Goal: Task Accomplishment & Management: Use online tool/utility

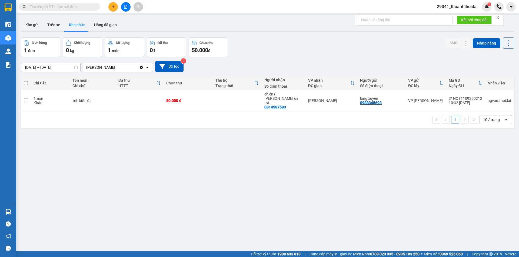
click at [214, 205] on div "ver 1.8.143 Kho gửi Trên xe Kho nhận Hàng đã giao Đơn hàng 1 đơn Khối lượng 0 k…" at bounding box center [267, 144] width 497 height 257
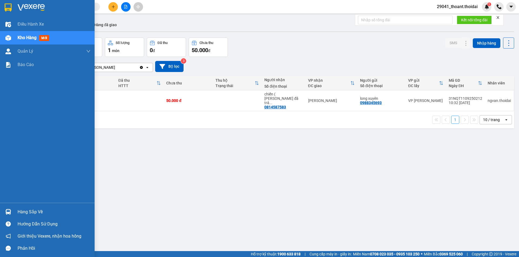
click at [18, 207] on div "Hàng sắp về" at bounding box center [47, 212] width 95 height 12
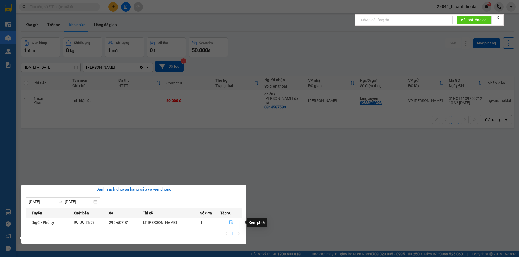
click at [231, 223] on icon "file-done" at bounding box center [231, 223] width 4 height 4
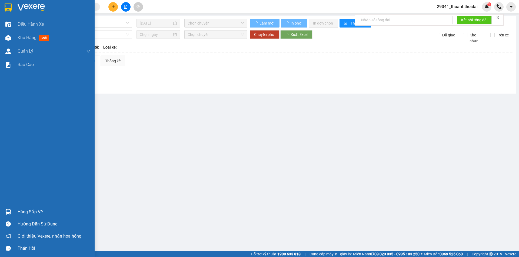
click at [7, 8] on img at bounding box center [8, 8] width 7 height 8
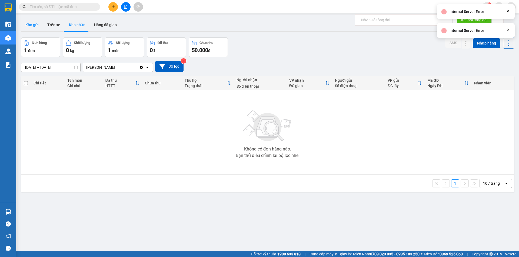
click at [32, 25] on button "Kho gửi" at bounding box center [32, 24] width 22 height 13
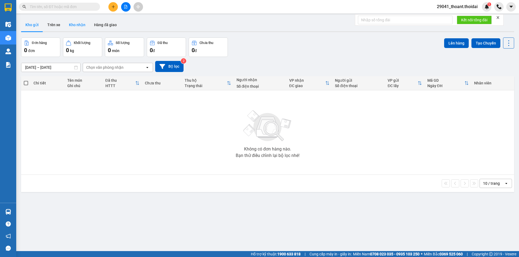
click at [83, 25] on button "Kho nhận" at bounding box center [77, 24] width 25 height 13
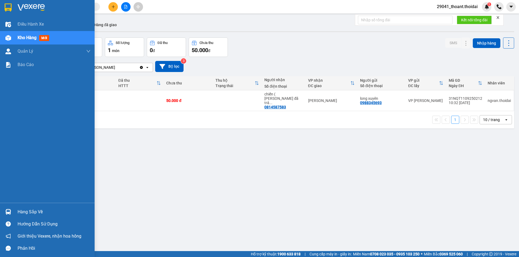
click at [26, 214] on div "Hàng sắp về" at bounding box center [54, 212] width 73 height 8
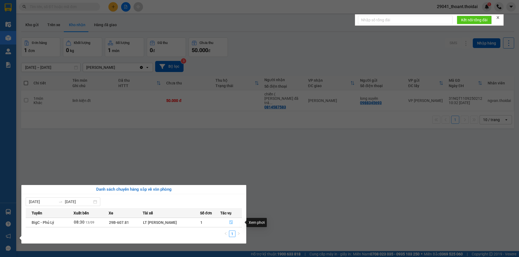
click at [231, 224] on icon "file-done" at bounding box center [231, 223] width 4 height 4
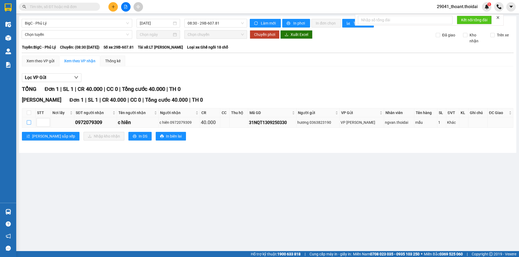
click at [28, 121] on input "checkbox" at bounding box center [29, 122] width 4 height 4
checkbox input "true"
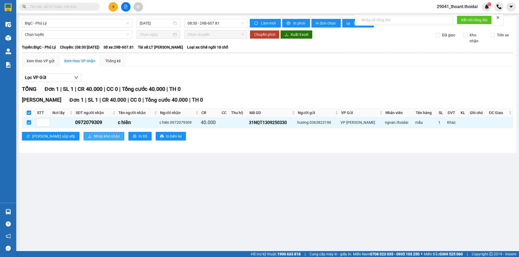
click at [94, 135] on span "Nhập kho nhận" at bounding box center [107, 136] width 26 height 6
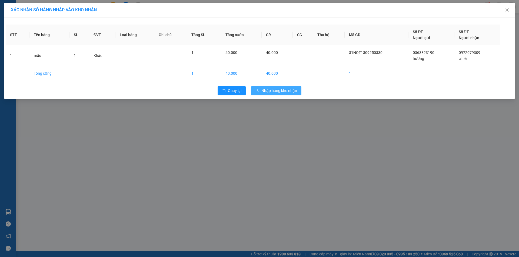
click at [281, 89] on span "Nhập hàng kho nhận" at bounding box center [279, 91] width 36 height 6
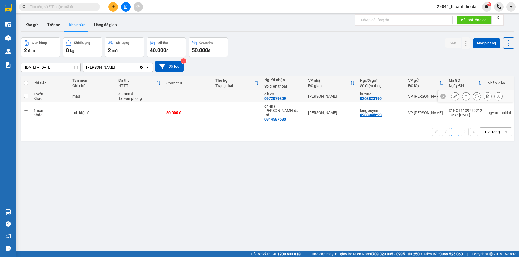
click at [91, 95] on div "mẫu" at bounding box center [92, 96] width 41 height 4
checkbox input "true"
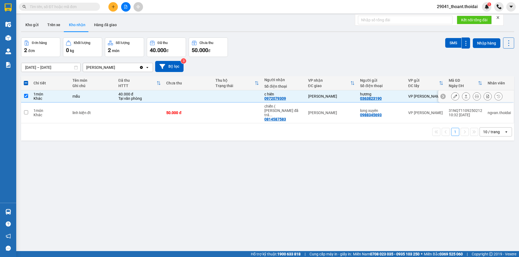
click at [453, 95] on icon at bounding box center [455, 97] width 4 height 4
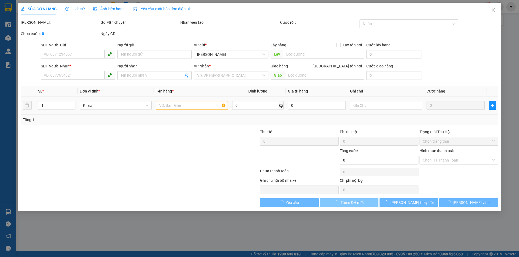
type input "0363823190"
type input "hương"
type input "0972079309"
type input "c hiên"
type input "40.000"
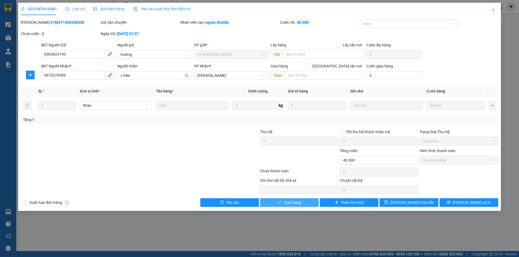
click at [295, 202] on span "Giao hàng" at bounding box center [292, 203] width 17 height 6
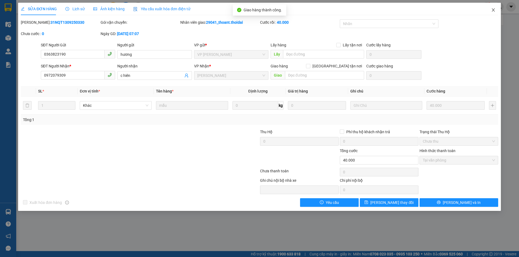
click at [493, 9] on icon "close" at bounding box center [493, 10] width 4 height 4
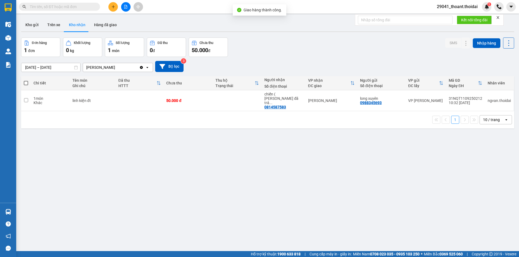
click at [305, 177] on div "ver 1.8.143 Kho gửi Trên xe Kho nhận Hàng đã giao Đơn hàng 1 đơn Khối lượng 0 k…" at bounding box center [267, 144] width 497 height 257
